Goal: Transaction & Acquisition: Purchase product/service

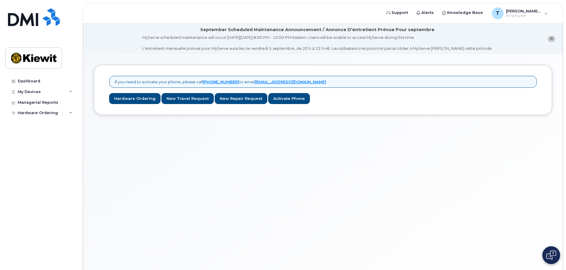
click at [218, 216] on div "If you need to activate your phone, please call [PHONE_NUMBER] or email [EMAIL_…" at bounding box center [323, 169] width 480 height 230
click at [225, 164] on div "If you need to activate your phone, please call [PHONE_NUMBER] or email [EMAIL_…" at bounding box center [323, 169] width 480 height 230
click at [138, 103] on link "Hardware Ordering" at bounding box center [134, 98] width 51 height 11
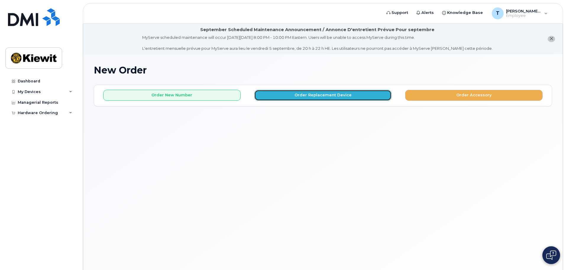
click at [363, 95] on button "Order Replacement Device" at bounding box center [323, 95] width 138 height 11
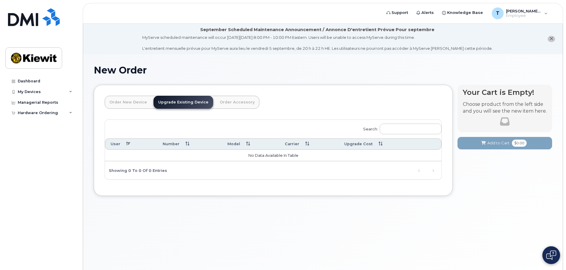
click at [274, 158] on td "No data available in table" at bounding box center [273, 155] width 337 height 12
click at [404, 134] on input "Search:" at bounding box center [411, 128] width 62 height 11
click at [225, 103] on link "Order Accessory" at bounding box center [237, 102] width 44 height 13
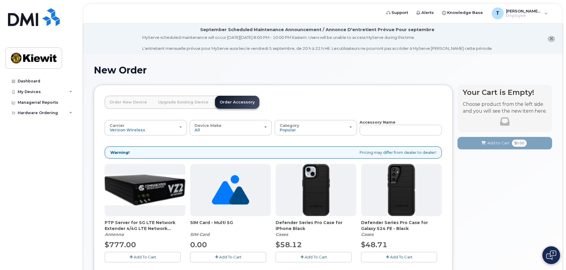
click at [184, 104] on link "Upgrade Existing Device" at bounding box center [184, 102] width 60 height 13
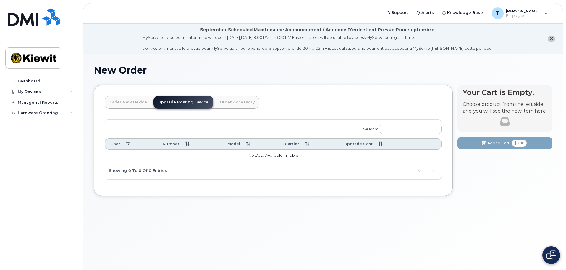
click at [150, 170] on div "Showing 0 to 0 of 0 entries" at bounding box center [136, 170] width 62 height 10
click at [125, 100] on link "Order New Device" at bounding box center [128, 102] width 47 height 13
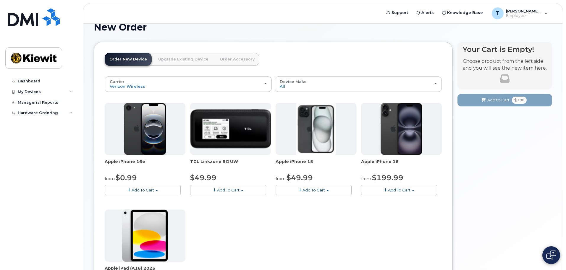
scroll to position [30, 0]
